Goal: Check status

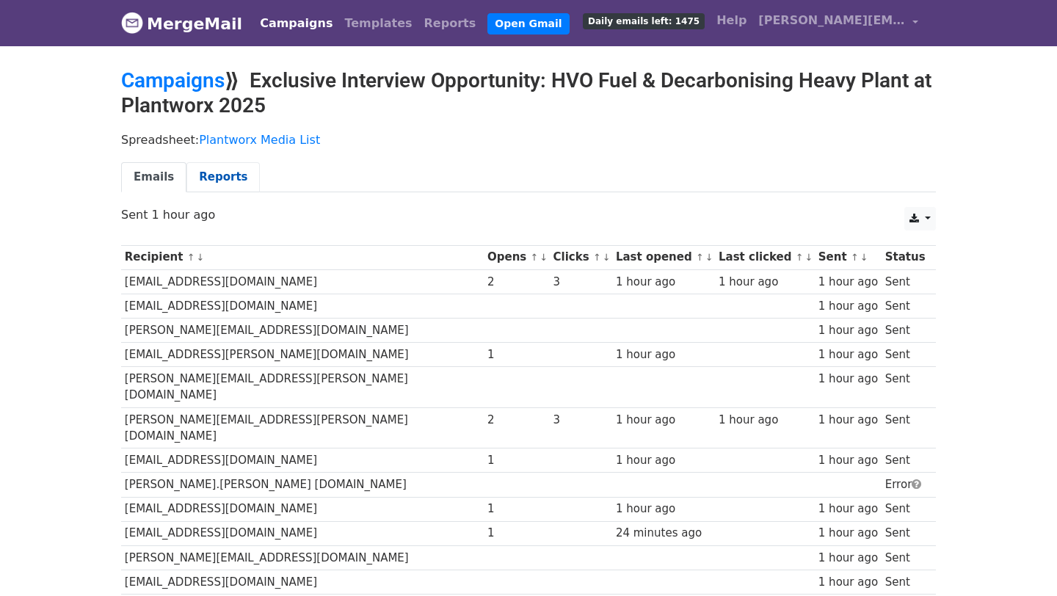
click at [208, 181] on link "Reports" at bounding box center [222, 177] width 73 height 30
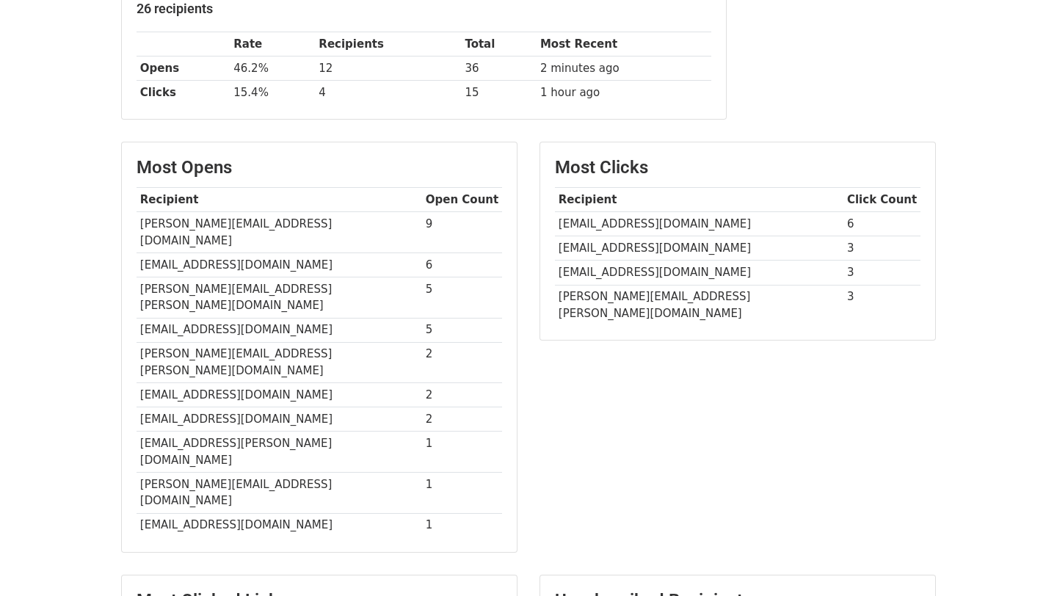
scroll to position [255, 0]
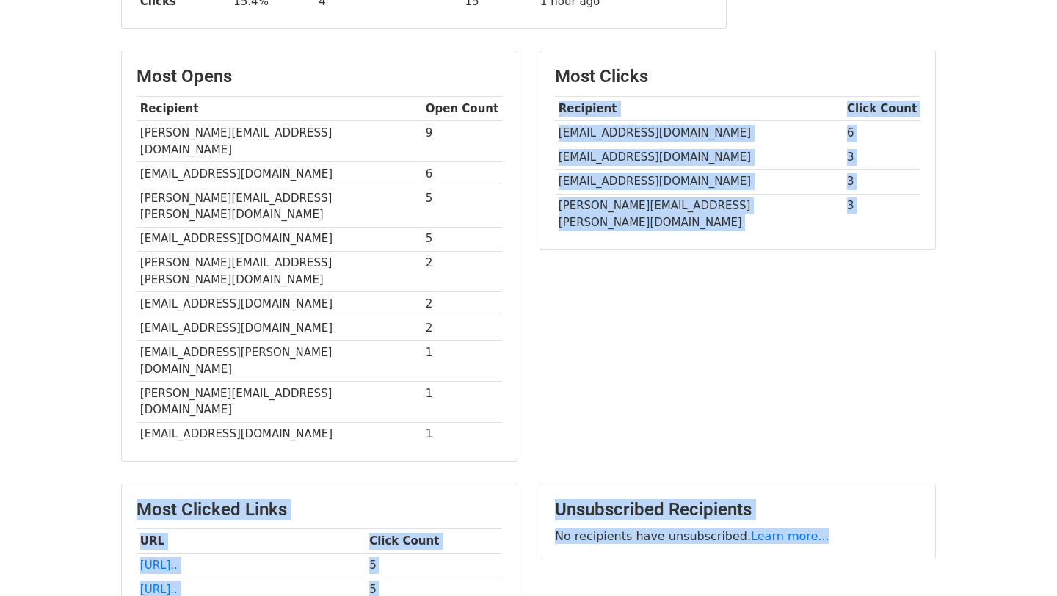
drag, startPoint x: 591, startPoint y: 456, endPoint x: 687, endPoint y: 595, distance: 169.4
click at [687, 595] on body "MergeMail Campaigns Templates Reports Open Gmail Daily emails left: 1475 Help j…" at bounding box center [528, 183] width 1057 height 1064
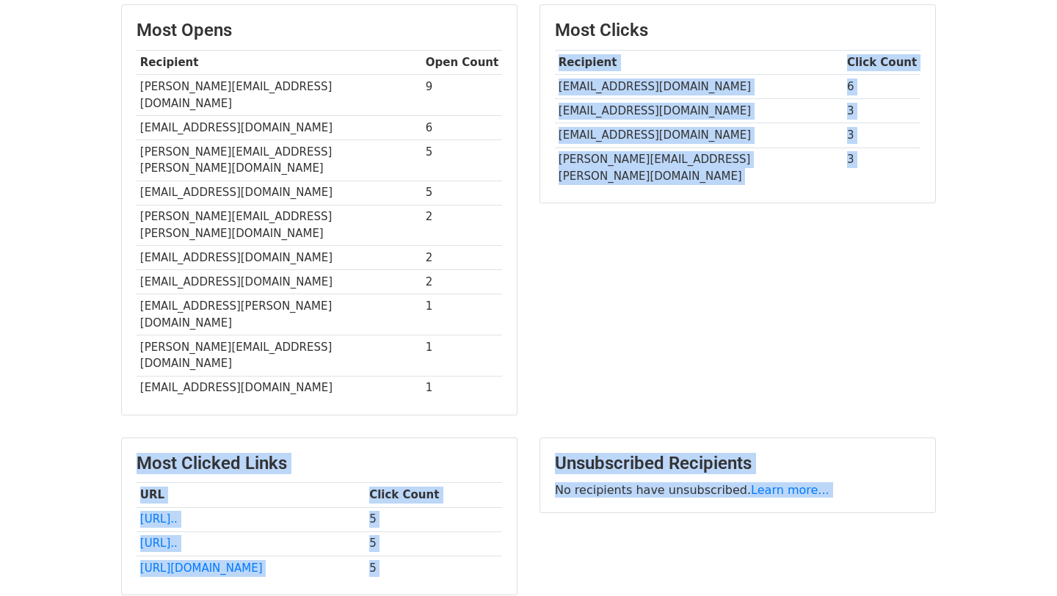
click at [680, 285] on div "Most Clicks Recipient Click Count editor@pal-media.co.uk 6 euan.youdale@khl.com…" at bounding box center [737, 216] width 418 height 425
